Goal: Find specific page/section: Find specific page/section

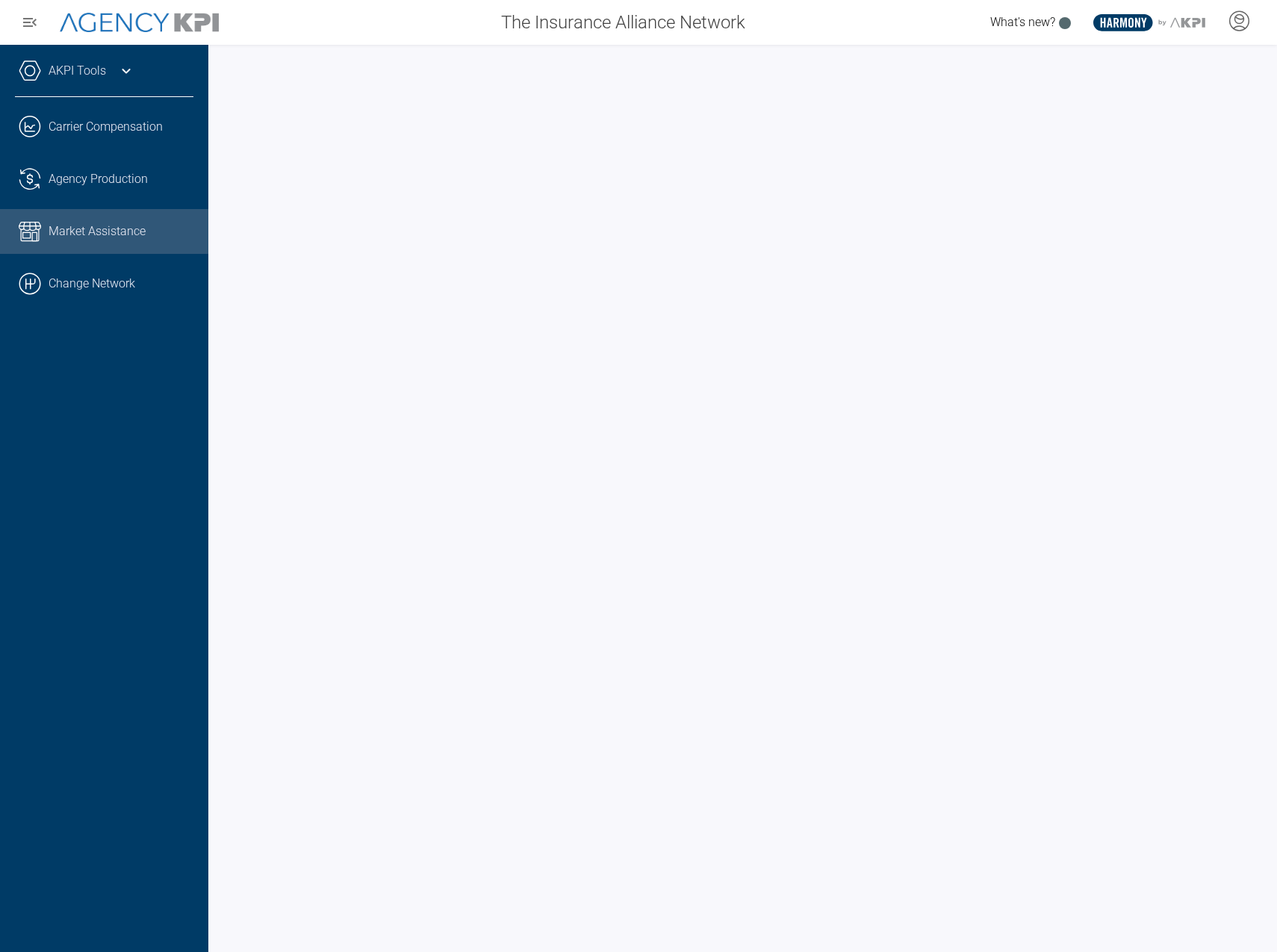
click at [123, 74] on icon at bounding box center [126, 71] width 18 height 18
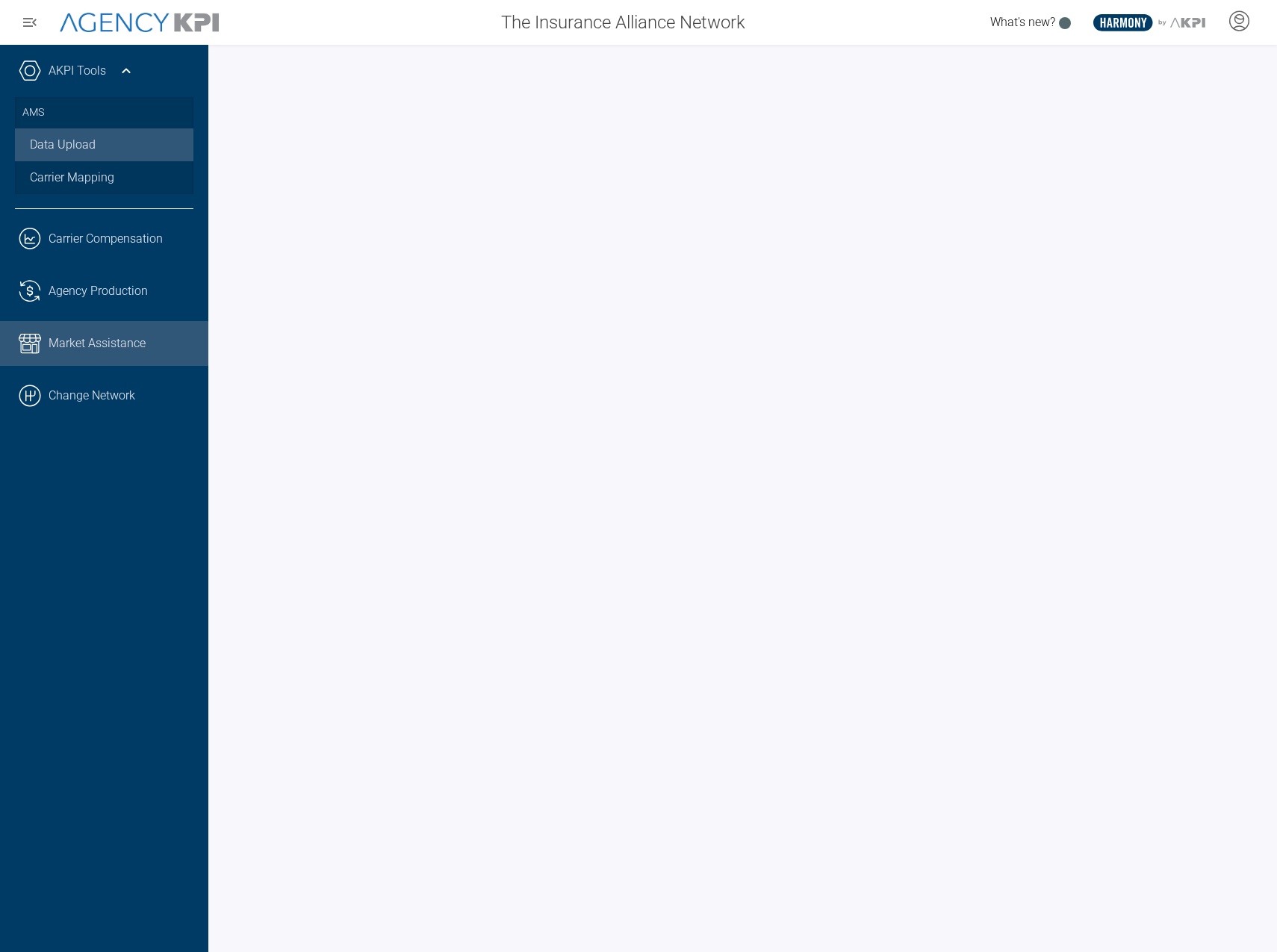
click at [110, 160] on link "Data Upload" at bounding box center [103, 145] width 179 height 33
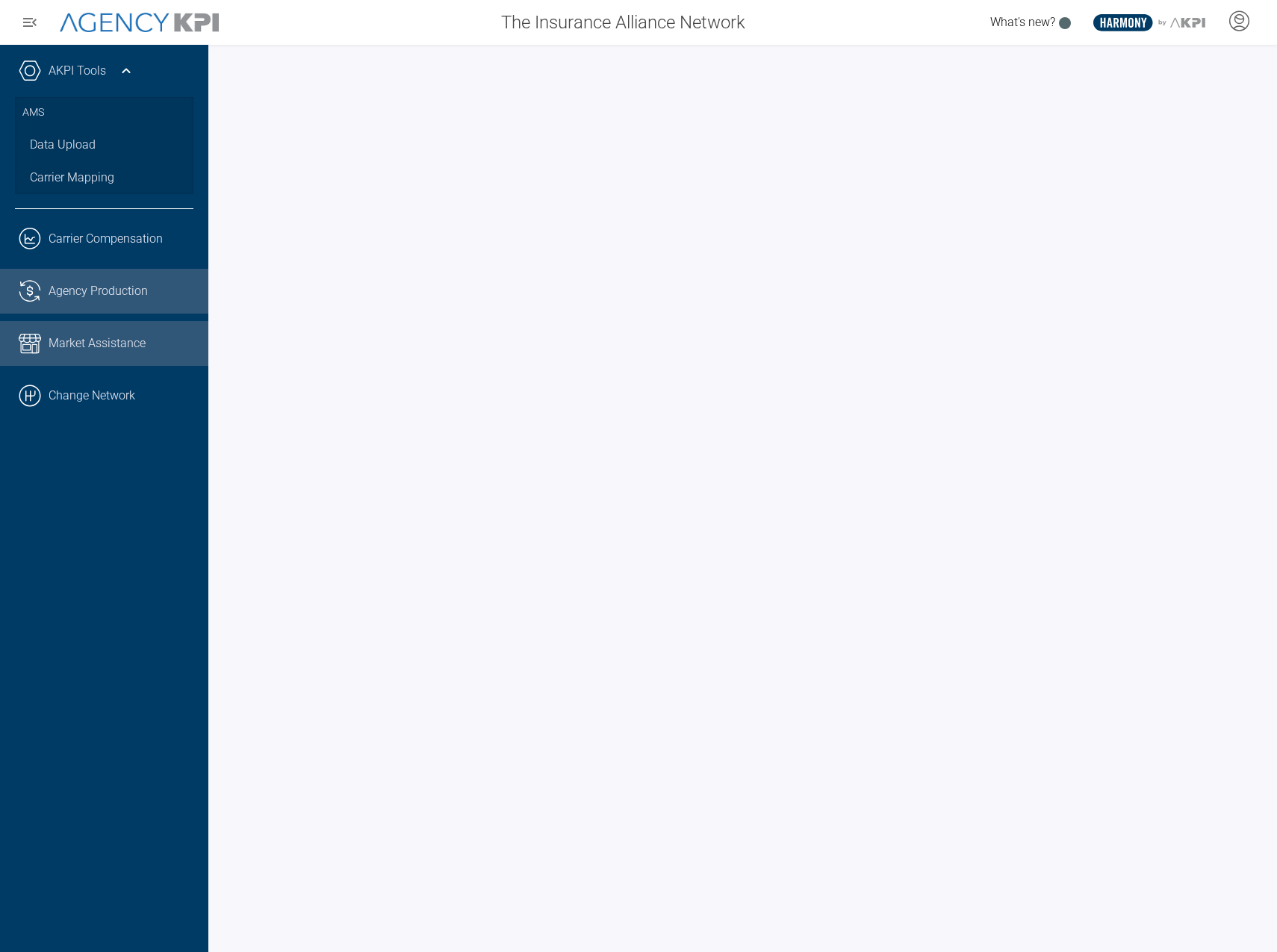
click at [117, 277] on link ".cls-1{fill:none;stroke:#221f20;stroke-linecap:round;stroke-linejoin:round;stro…" at bounding box center [104, 291] width 208 height 44
